Goal: Find contact information: Find contact information

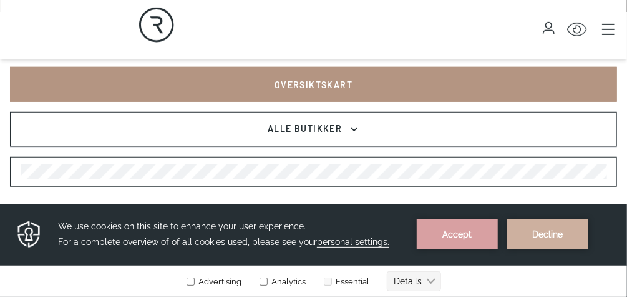
scroll to position [350, 0]
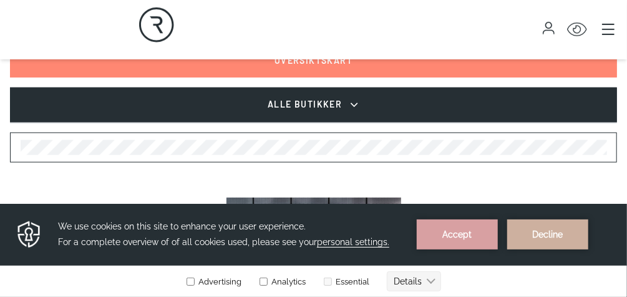
click at [355, 103] on icon at bounding box center [354, 104] width 12 height 15
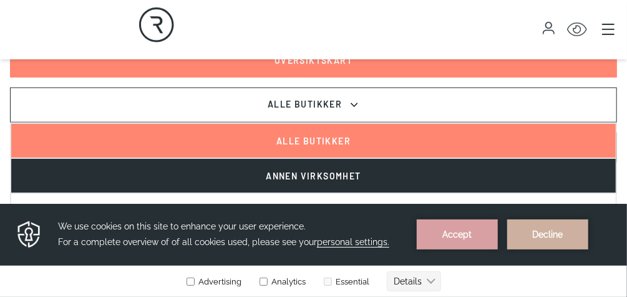
scroll to position [41, 0]
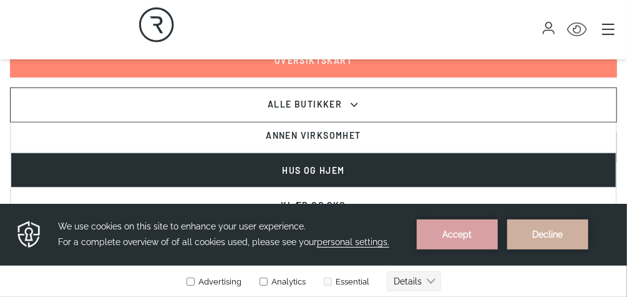
click at [296, 168] on button "Hus og hjem" at bounding box center [314, 169] width 606 height 35
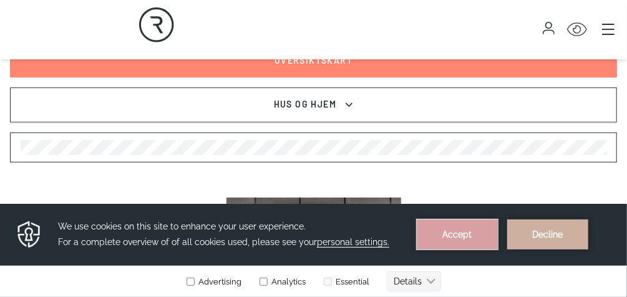
click at [461, 230] on button "Accept" at bounding box center [457, 233] width 81 height 30
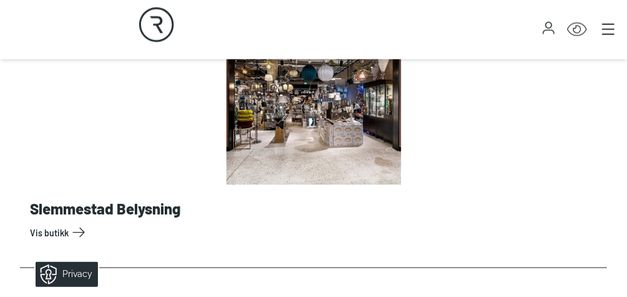
scroll to position [2497, 0]
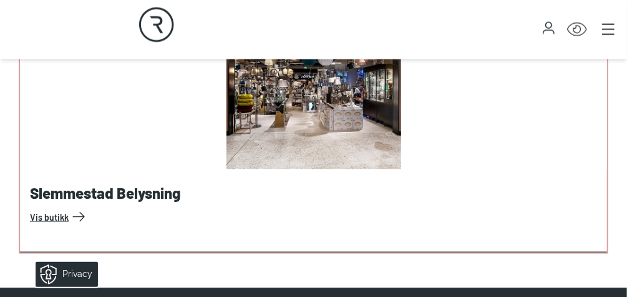
click at [52, 213] on link "Vis butikk" at bounding box center [316, 217] width 572 height 20
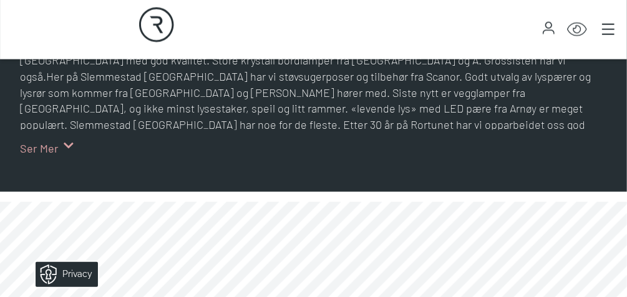
scroll to position [699, 0]
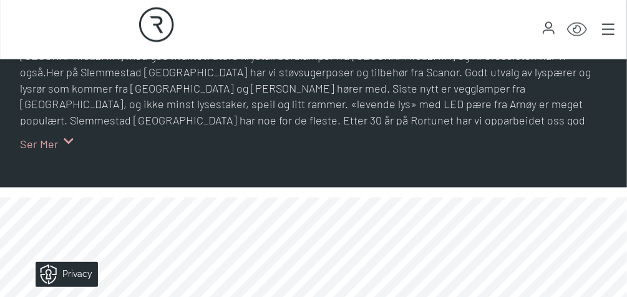
click at [36, 143] on span "Ser Mer" at bounding box center [39, 143] width 39 height 17
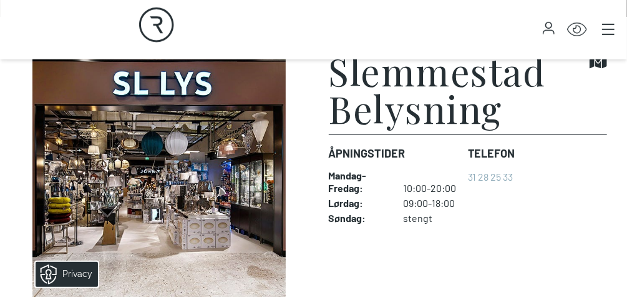
scroll to position [300, 0]
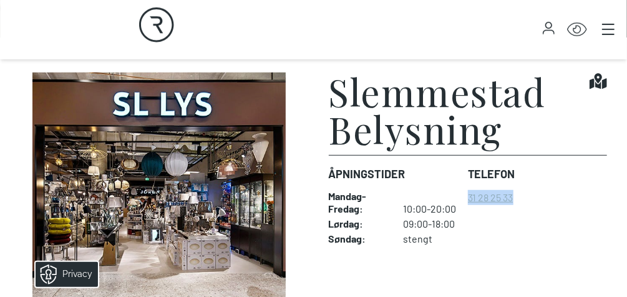
drag, startPoint x: 517, startPoint y: 195, endPoint x: 470, endPoint y: 195, distance: 46.8
click at [470, 195] on dl "Åpningstider Mandag - Fredag : 10:00-20:00 Lørdag : 09:00-18:00 Søndag : stengt…" at bounding box center [468, 205] width 279 height 100
drag, startPoint x: 470, startPoint y: 195, endPoint x: 493, endPoint y: 196, distance: 22.5
copy link "31 28 25 33"
click at [486, 86] on h1 "Slemmestad Belysning" at bounding box center [460, 109] width 262 height 75
